Goal: Task Accomplishment & Management: Use online tool/utility

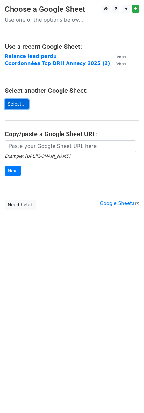
click at [21, 105] on link "Select..." at bounding box center [17, 104] width 24 height 10
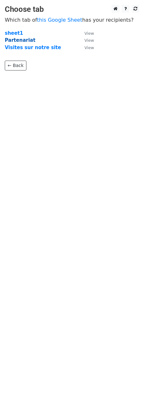
click at [25, 40] on strong "Partenariat" at bounding box center [20, 40] width 31 height 6
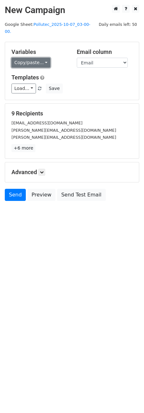
click at [34, 58] on link "Copy/paste..." at bounding box center [30, 63] width 39 height 10
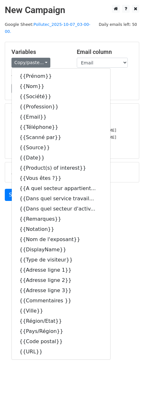
click at [66, 42] on div "Variables Copy/paste... {{Prénom}} {{Nom}} {{Société}} {{Profession}} {{Email}}…" at bounding box center [72, 71] width 134 height 58
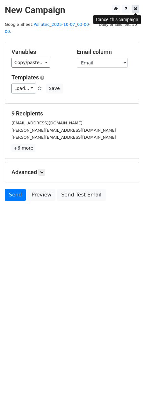
click at [139, 8] on link at bounding box center [135, 9] width 7 height 8
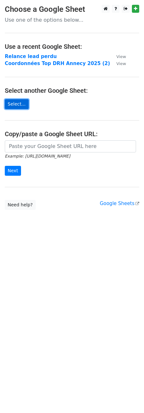
click at [16, 100] on link "Select..." at bounding box center [17, 104] width 24 height 10
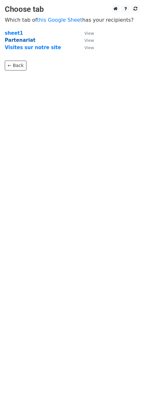
click at [19, 40] on strong "Partenariat" at bounding box center [20, 40] width 31 height 6
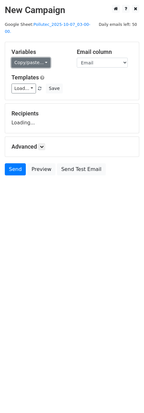
click at [34, 58] on link "Copy/paste..." at bounding box center [30, 63] width 39 height 10
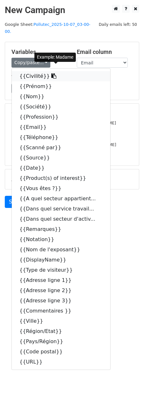
click at [51, 73] on icon at bounding box center [53, 75] width 5 height 5
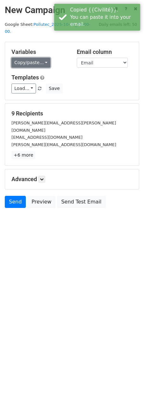
click at [40, 58] on link "Copy/paste..." at bounding box center [30, 63] width 39 height 10
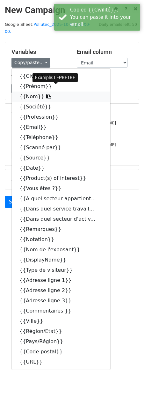
click at [38, 91] on link "{{Nom}}" at bounding box center [61, 96] width 98 height 10
